Goal: Information Seeking & Learning: Learn about a topic

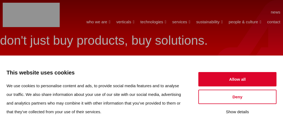
scroll to position [244, 0]
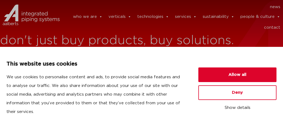
scroll to position [244, 0]
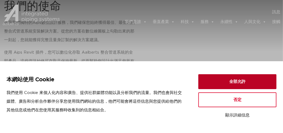
click at [236, 81] on button "全部允許" at bounding box center [238, 81] width 78 height 15
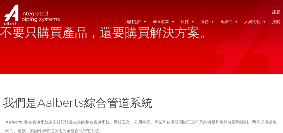
scroll to position [0, 0]
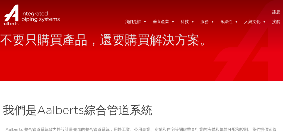
click at [41, 15] on img at bounding box center [22, 22] width 45 height 16
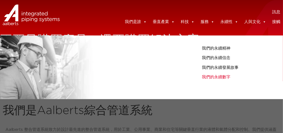
click at [223, 78] on font "我們的永續數字" at bounding box center [216, 77] width 29 height 4
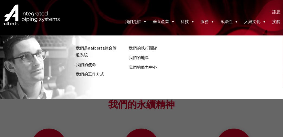
click at [137, 20] on font "我們是誰" at bounding box center [133, 22] width 16 height 4
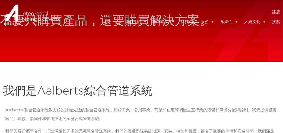
scroll to position [54, 0]
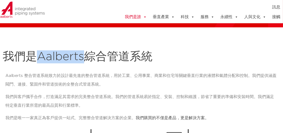
drag, startPoint x: 39, startPoint y: 56, endPoint x: 80, endPoint y: 62, distance: 42.0
click at [82, 58] on font "我們是Aalberts綜合管道系統" at bounding box center [78, 56] width 150 height 11
copy font "Aalberts"
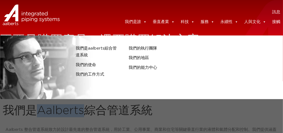
click at [135, 18] on link "我們是誰" at bounding box center [136, 22] width 22 height 11
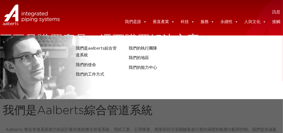
click at [144, 22] on span at bounding box center [145, 22] width 4 height 11
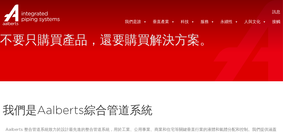
scroll to position [54, 0]
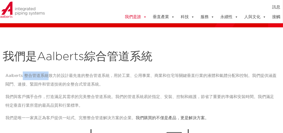
drag, startPoint x: 23, startPoint y: 75, endPoint x: 46, endPoint y: 77, distance: 23.7
click at [46, 77] on font "Aalberts 整合管道系統致力於設計最先進的整合管道系統，用於工業、公用事業、商業和住宅等關鍵垂直行業的液體和氣體分配和控制。我們提供涵蓋閥門、連接、緊固…" at bounding box center [140, 80] width 271 height 13
click at [23, 80] on p "Aalberts 整合管道系統致力於設計最先進的整合管道系統，用於工業、公用事業、商業和住宅等關鍵垂直行業的液體和氣體分配和控制。我們提供涵蓋閥門、連接、緊固…" at bounding box center [141, 80] width 272 height 17
drag, startPoint x: 6, startPoint y: 75, endPoint x: 46, endPoint y: 76, distance: 40.8
click at [47, 76] on font "Aalberts 整合管道系統致力於設計最先進的整合管道系統，用於工業、公用事業、商業和住宅等關鍵垂直行業的液體和氣體分配和控制。我們提供涵蓋閥門、連接、緊固…" at bounding box center [140, 80] width 271 height 13
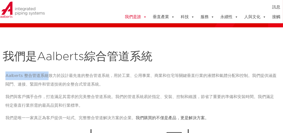
copy font "Aalberts 整合管道系統"
